Goal: Transaction & Acquisition: Purchase product/service

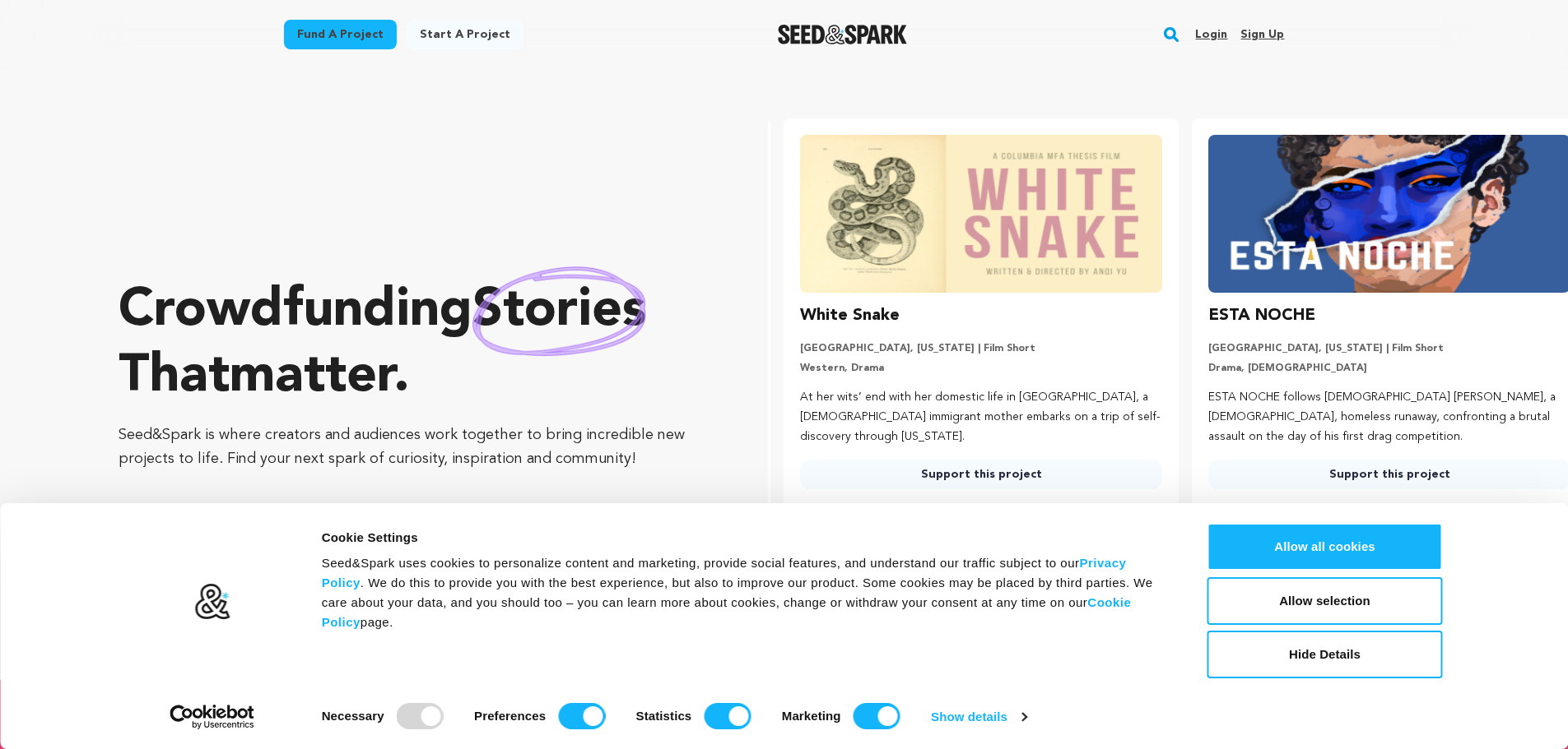
scroll to position [0, 421]
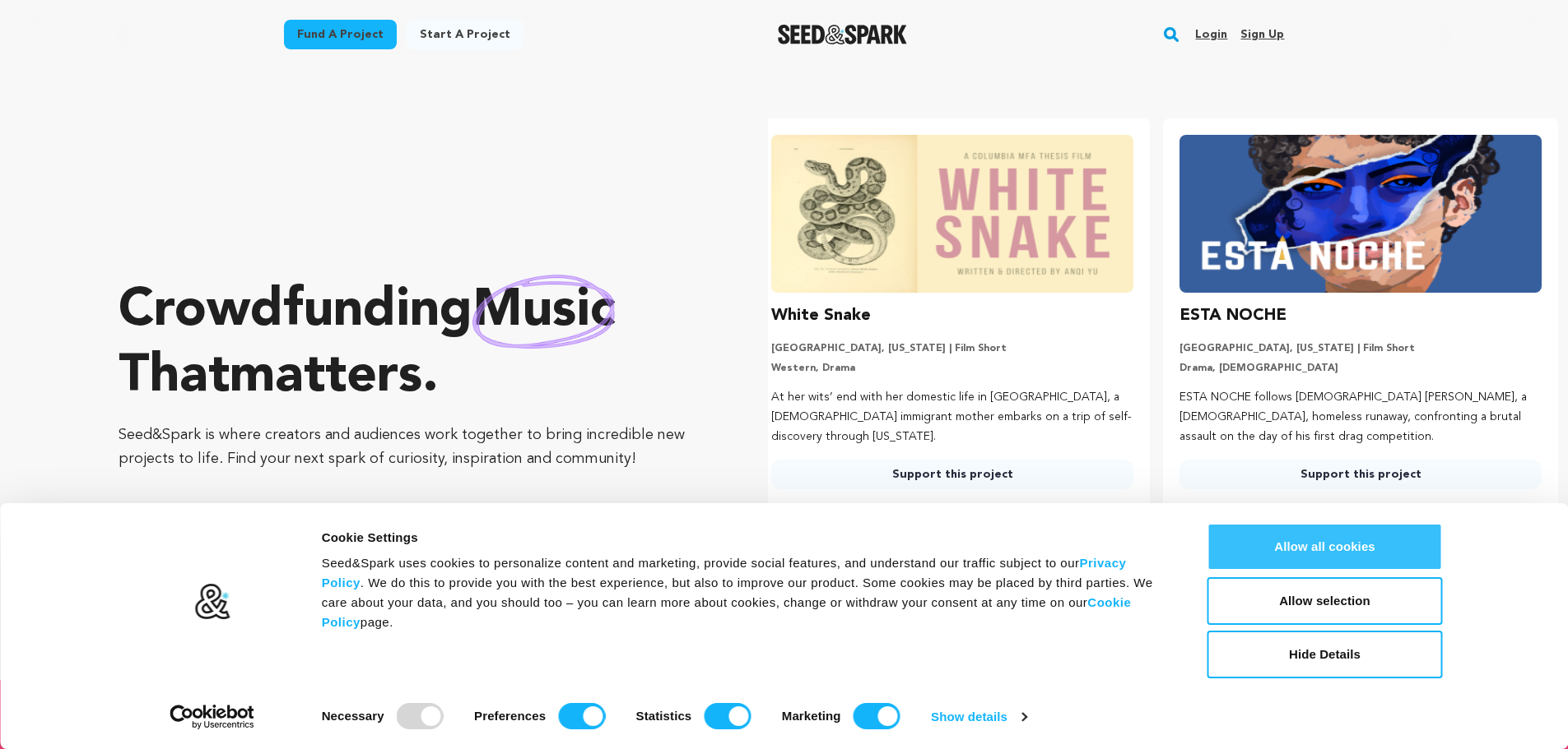
click at [1302, 552] on button "Allow all cookies" at bounding box center [1325, 547] width 235 height 48
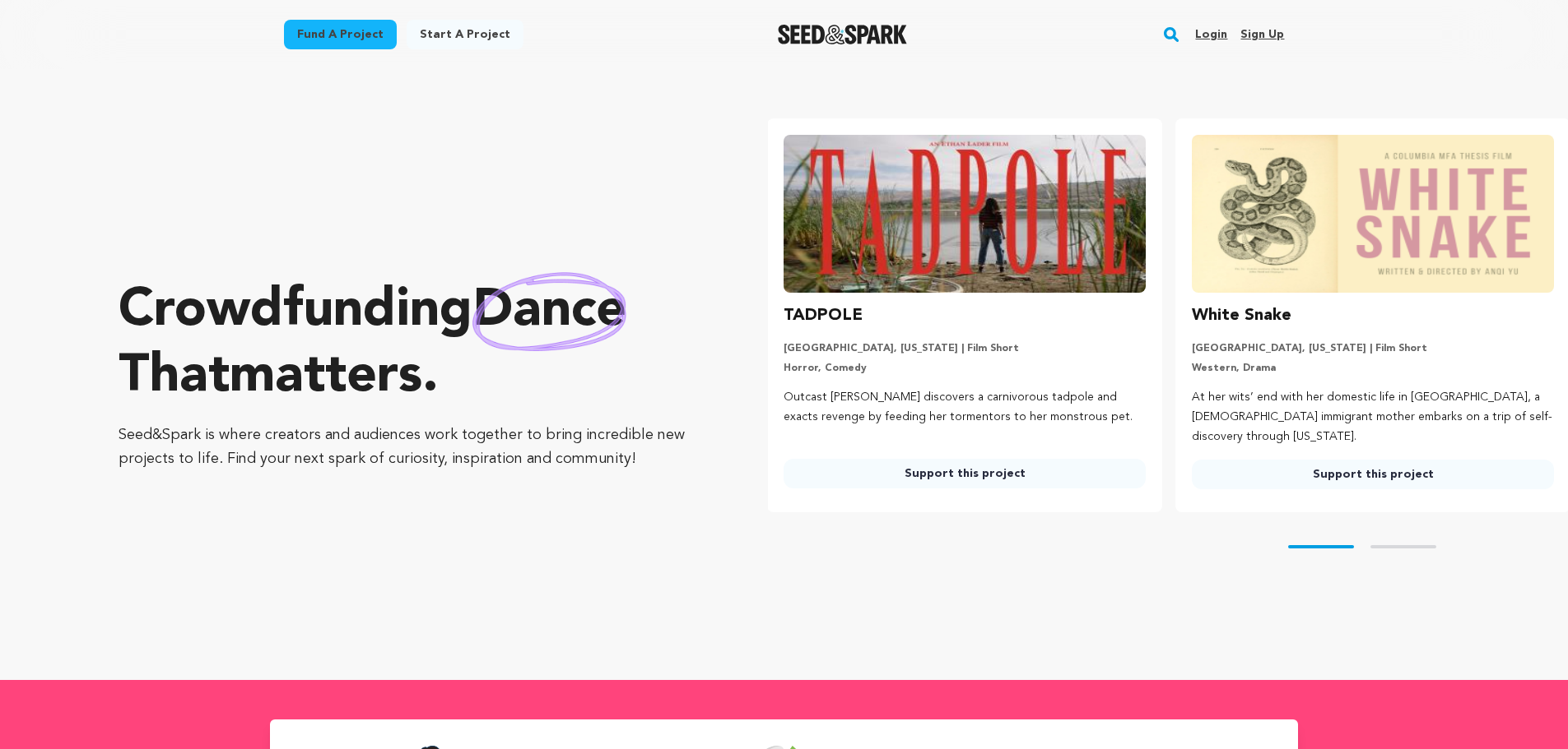
scroll to position [0, 0]
click at [954, 467] on link "Support this project" at bounding box center [965, 473] width 362 height 29
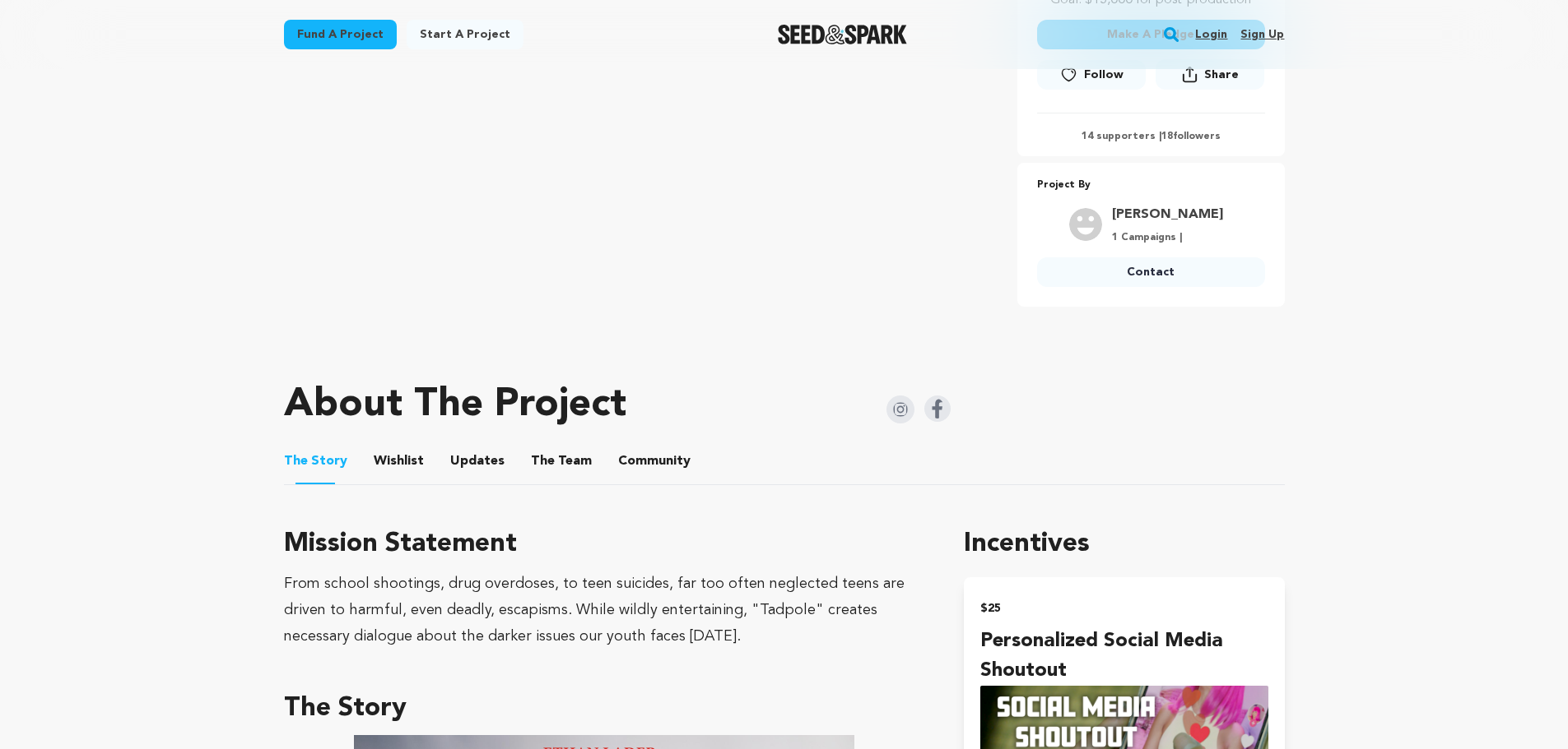
scroll to position [576, 0]
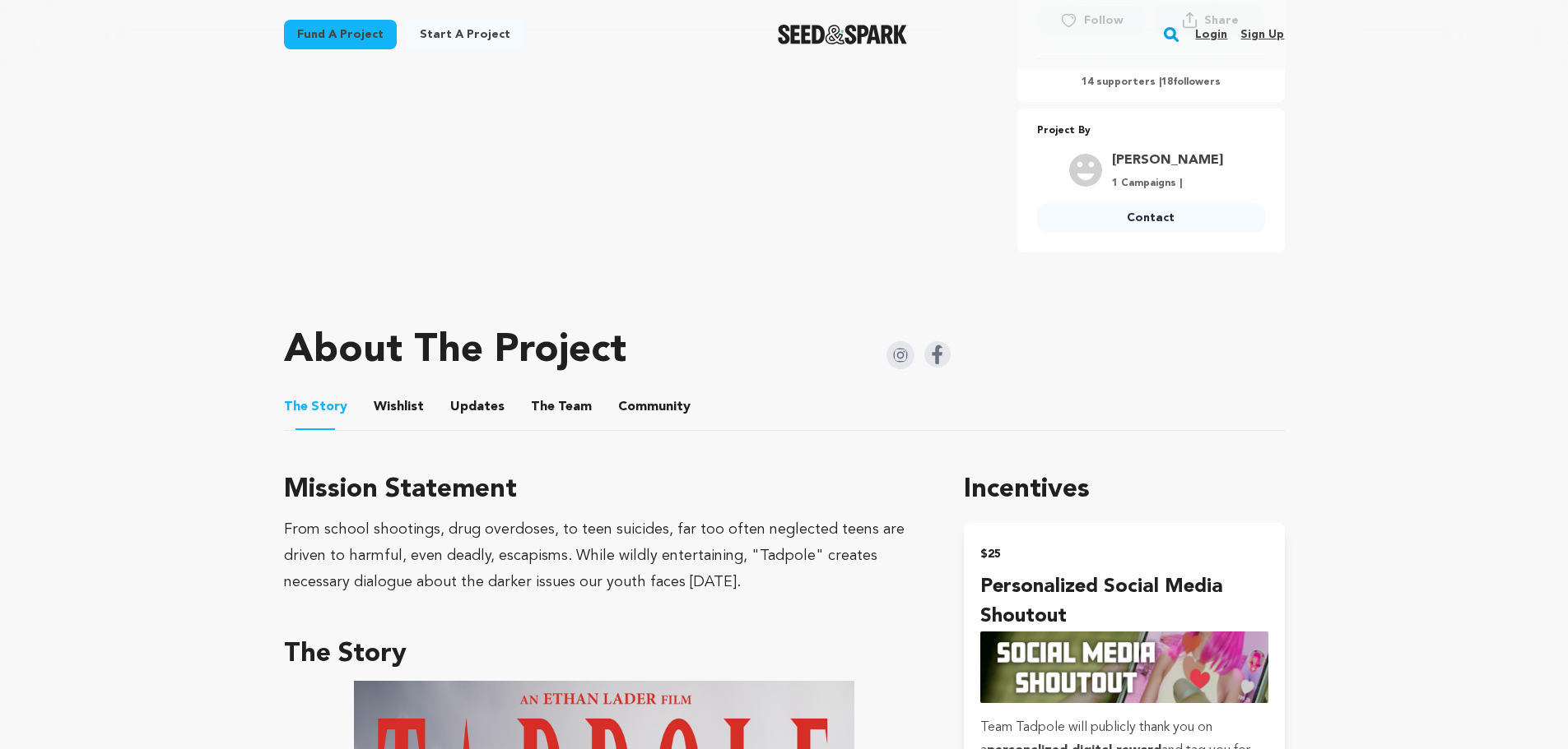
click at [634, 393] on button "Community" at bounding box center [654, 411] width 39 height 39
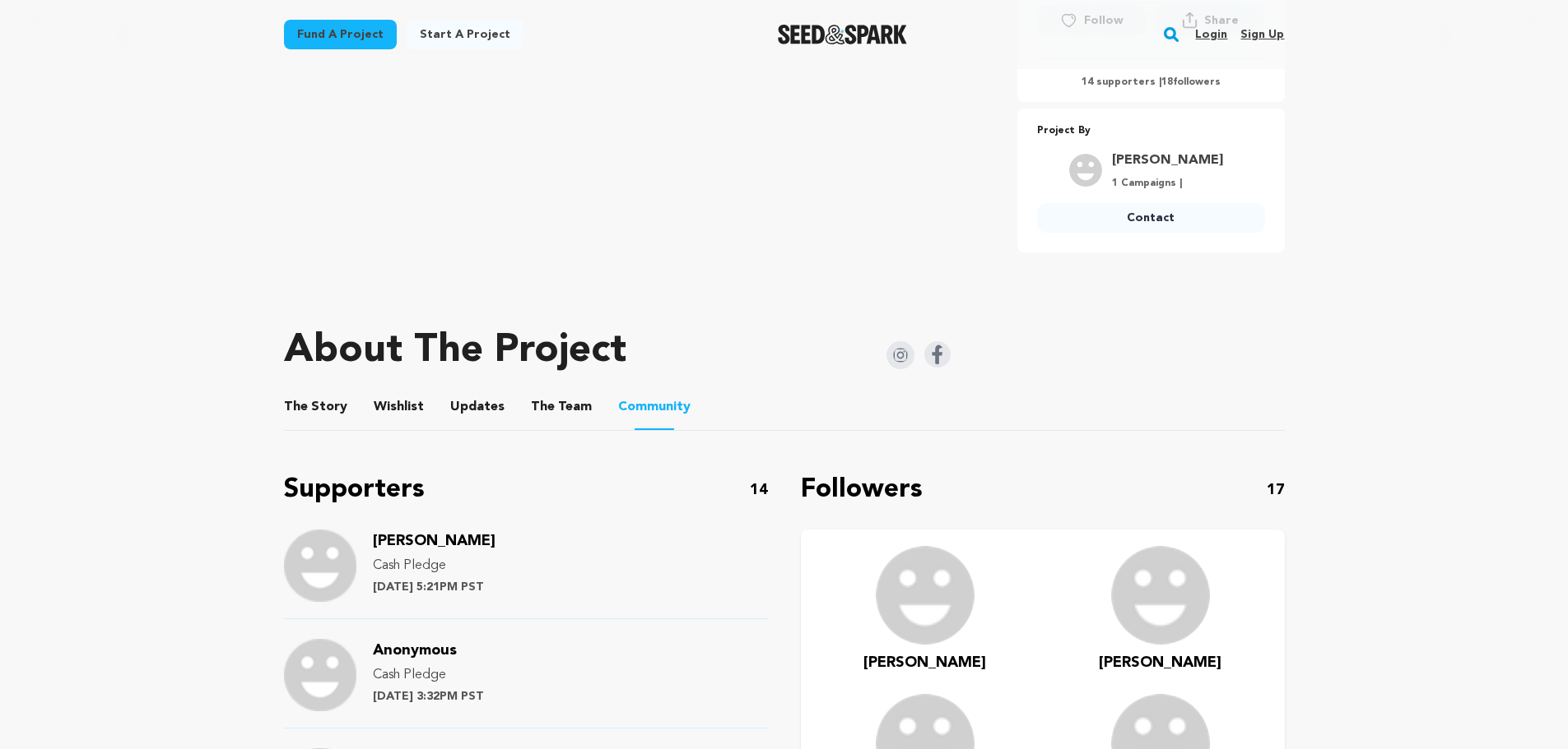
click at [393, 391] on button "Wishlist" at bounding box center [398, 411] width 39 height 39
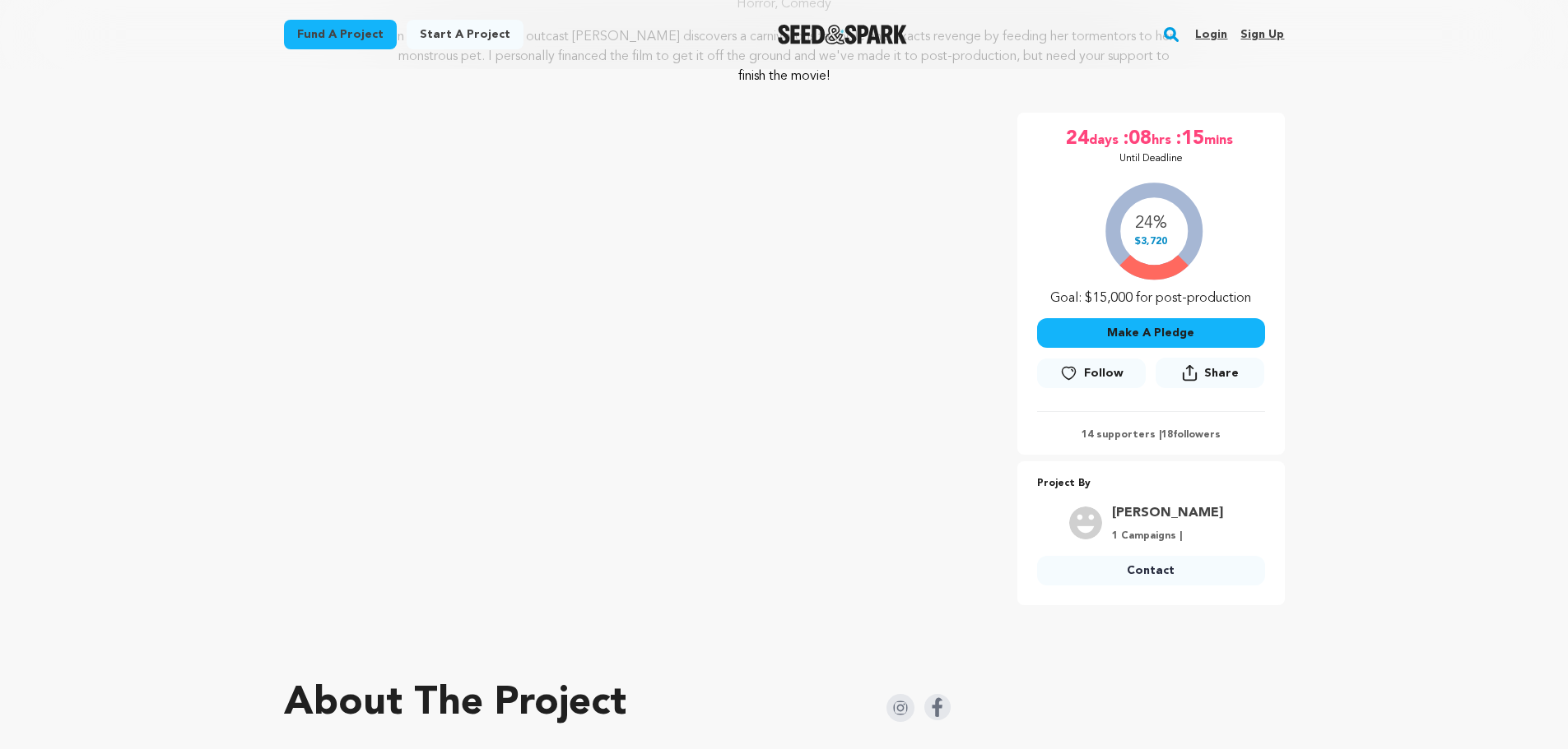
scroll to position [82, 0]
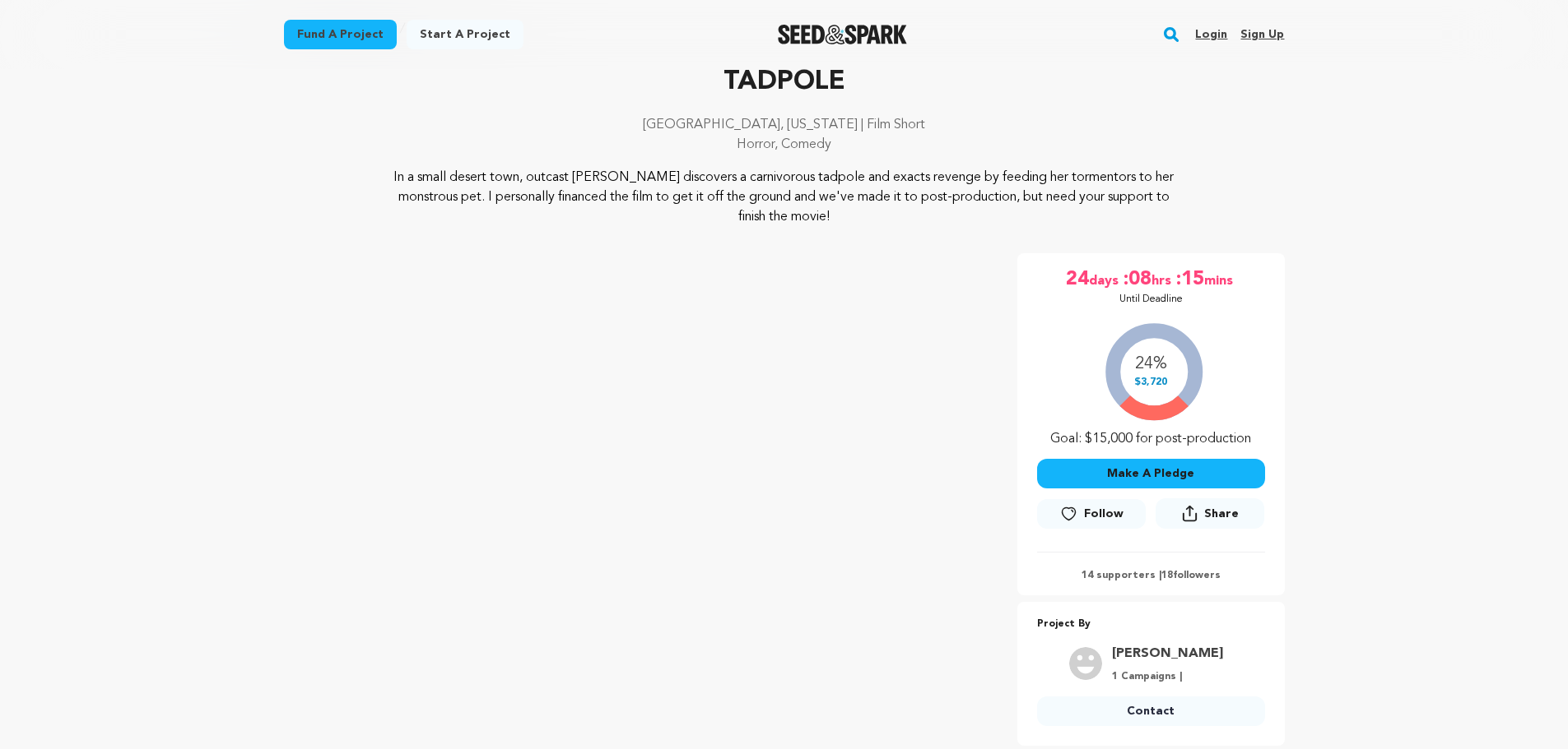
scroll to position [576, 0]
